Goal: Transaction & Acquisition: Purchase product/service

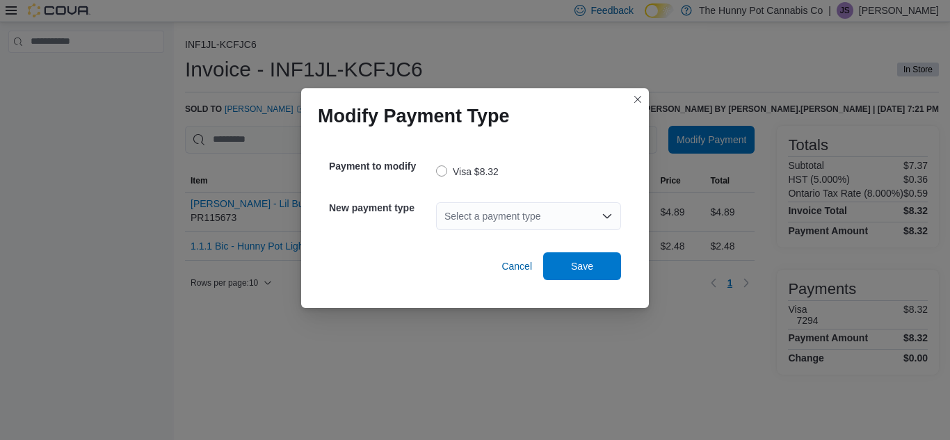
click at [496, 210] on div "Select a payment type" at bounding box center [528, 216] width 185 height 28
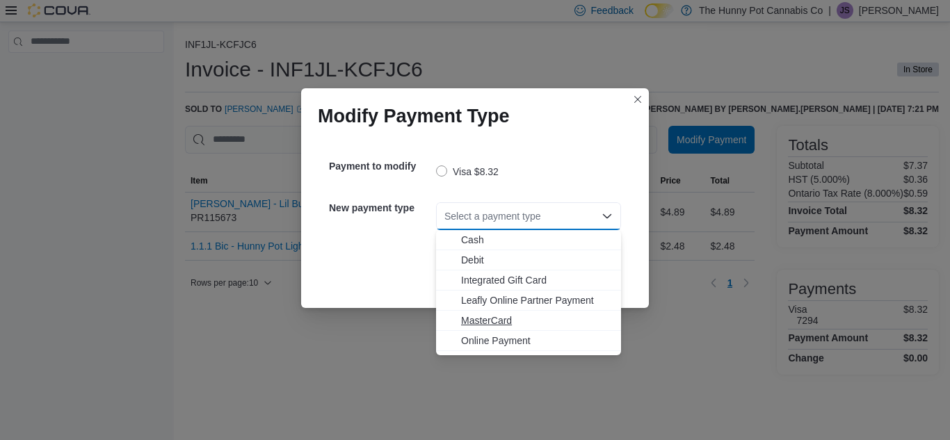
click at [484, 314] on span "MasterCard" at bounding box center [537, 321] width 152 height 14
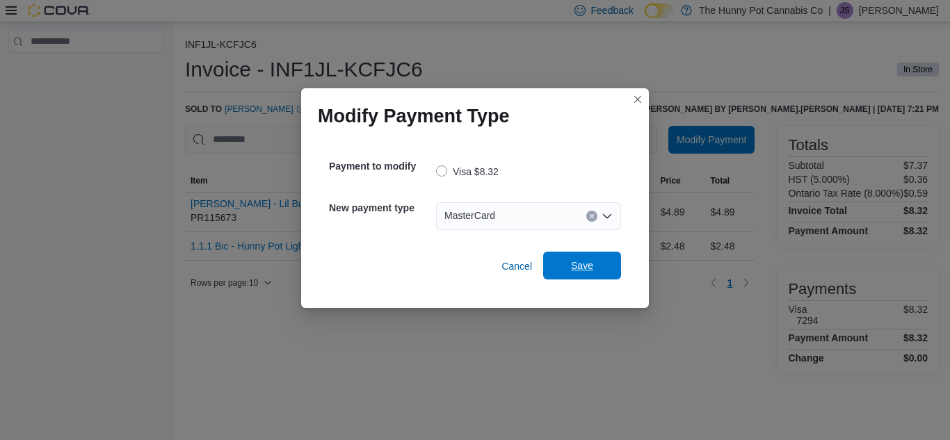
click at [590, 254] on span "Save" at bounding box center [581, 266] width 61 height 28
